Goal: Find specific page/section: Find specific page/section

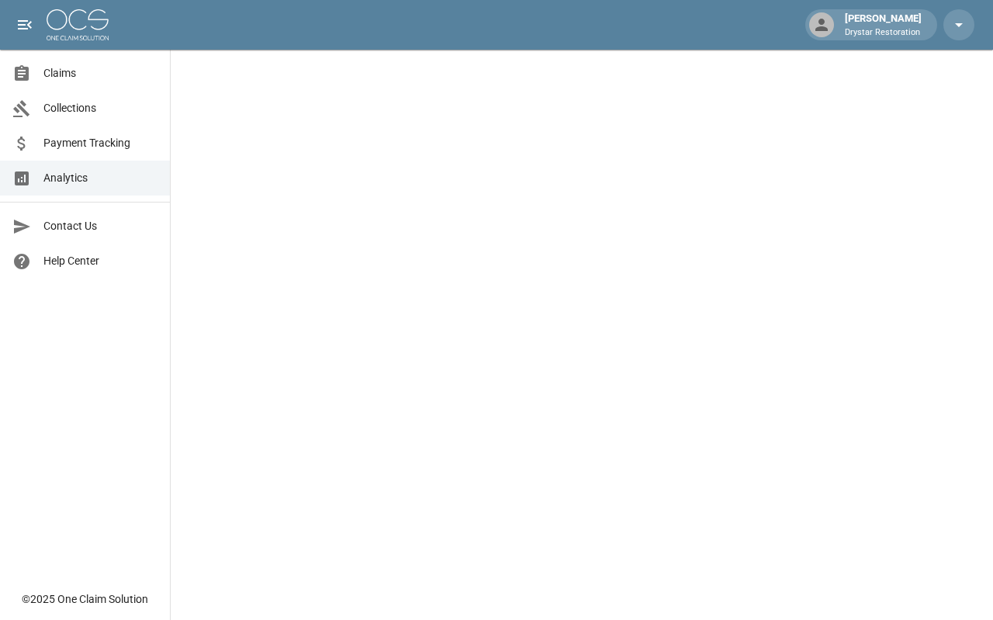
click at [121, 66] on span "Claims" at bounding box center [100, 73] width 114 height 16
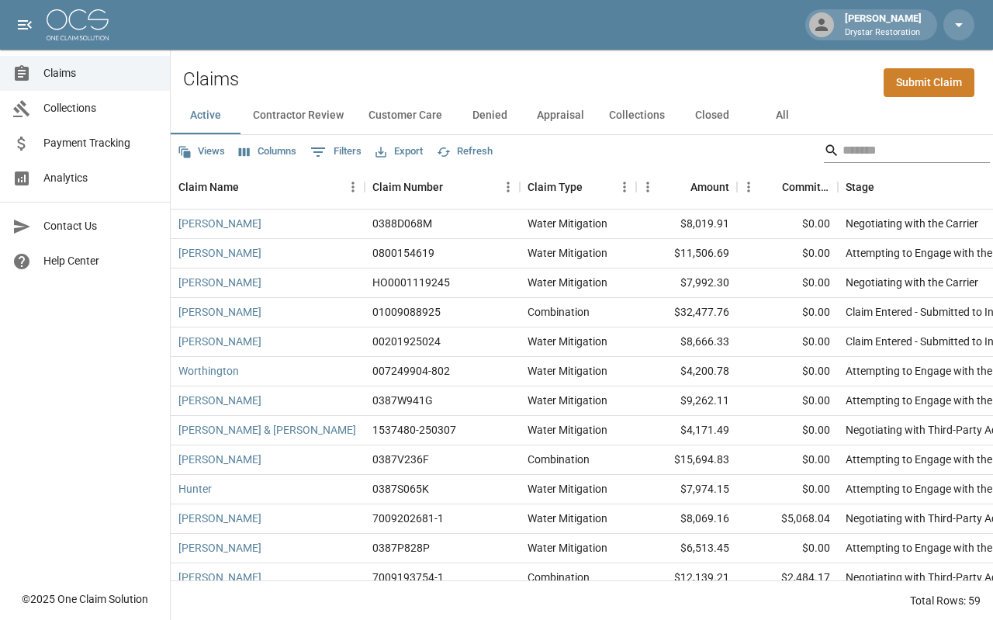
drag, startPoint x: 805, startPoint y: 138, endPoint x: 844, endPoint y: 145, distance: 39.4
click at [824, 139] on div "Search" at bounding box center [907, 150] width 166 height 25
click at [846, 145] on input "Search" at bounding box center [905, 150] width 124 height 25
click at [795, 117] on button "All" at bounding box center [782, 115] width 70 height 37
click at [859, 148] on input "Search" at bounding box center [905, 150] width 124 height 25
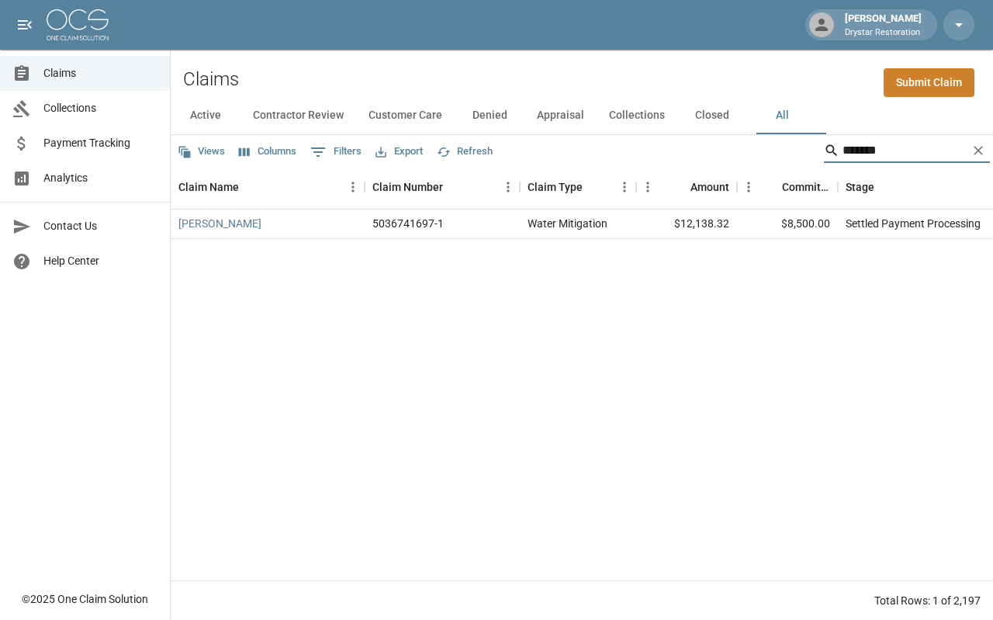
type input "*******"
click at [874, 211] on div "Settled Payment Processing" at bounding box center [954, 223] width 233 height 29
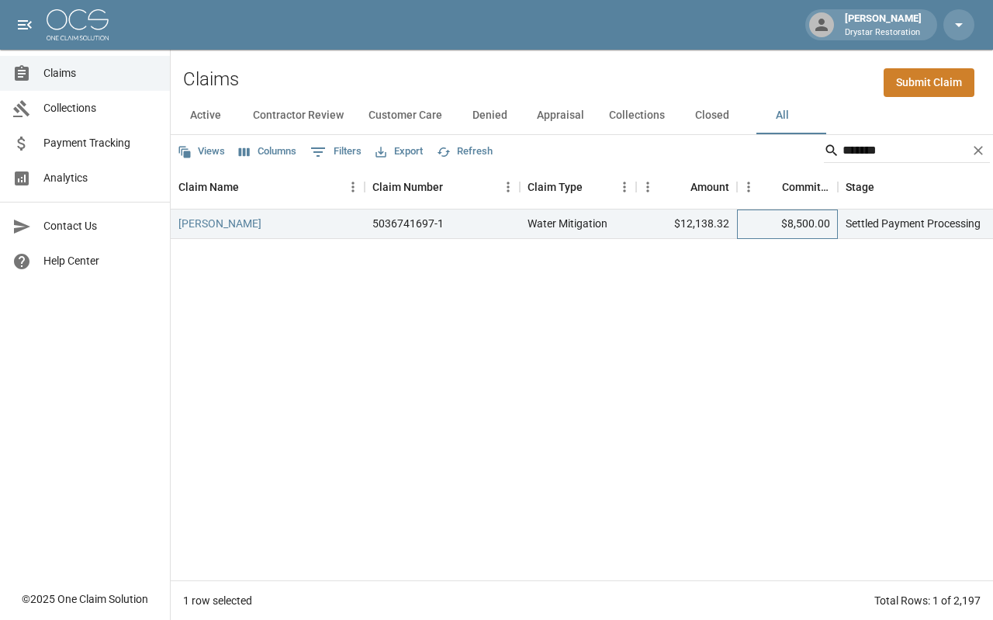
click at [821, 223] on div "$8,500.00" at bounding box center [787, 223] width 101 height 29
drag, startPoint x: 822, startPoint y: 223, endPoint x: 884, endPoint y: 223, distance: 62.8
click at [822, 223] on div "$8,500.00" at bounding box center [787, 223] width 101 height 29
drag, startPoint x: 896, startPoint y: 224, endPoint x: 802, endPoint y: 224, distance: 93.9
click at [891, 224] on div "Settled Payment Processing" at bounding box center [913, 224] width 135 height 16
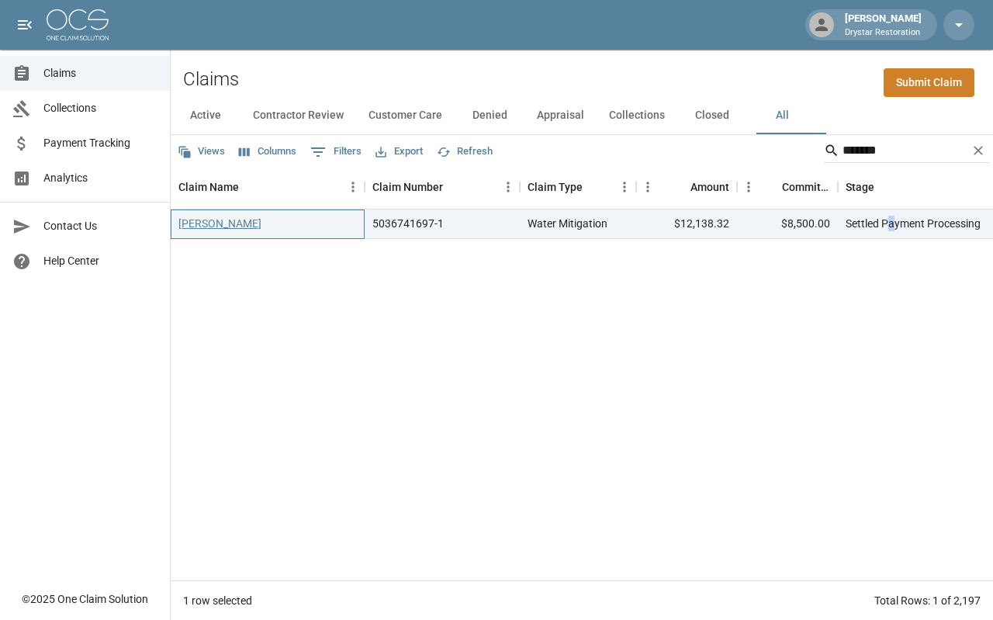
click at [200, 218] on link "[PERSON_NAME]" at bounding box center [219, 224] width 83 height 16
